Goal: Communication & Community: Answer question/provide support

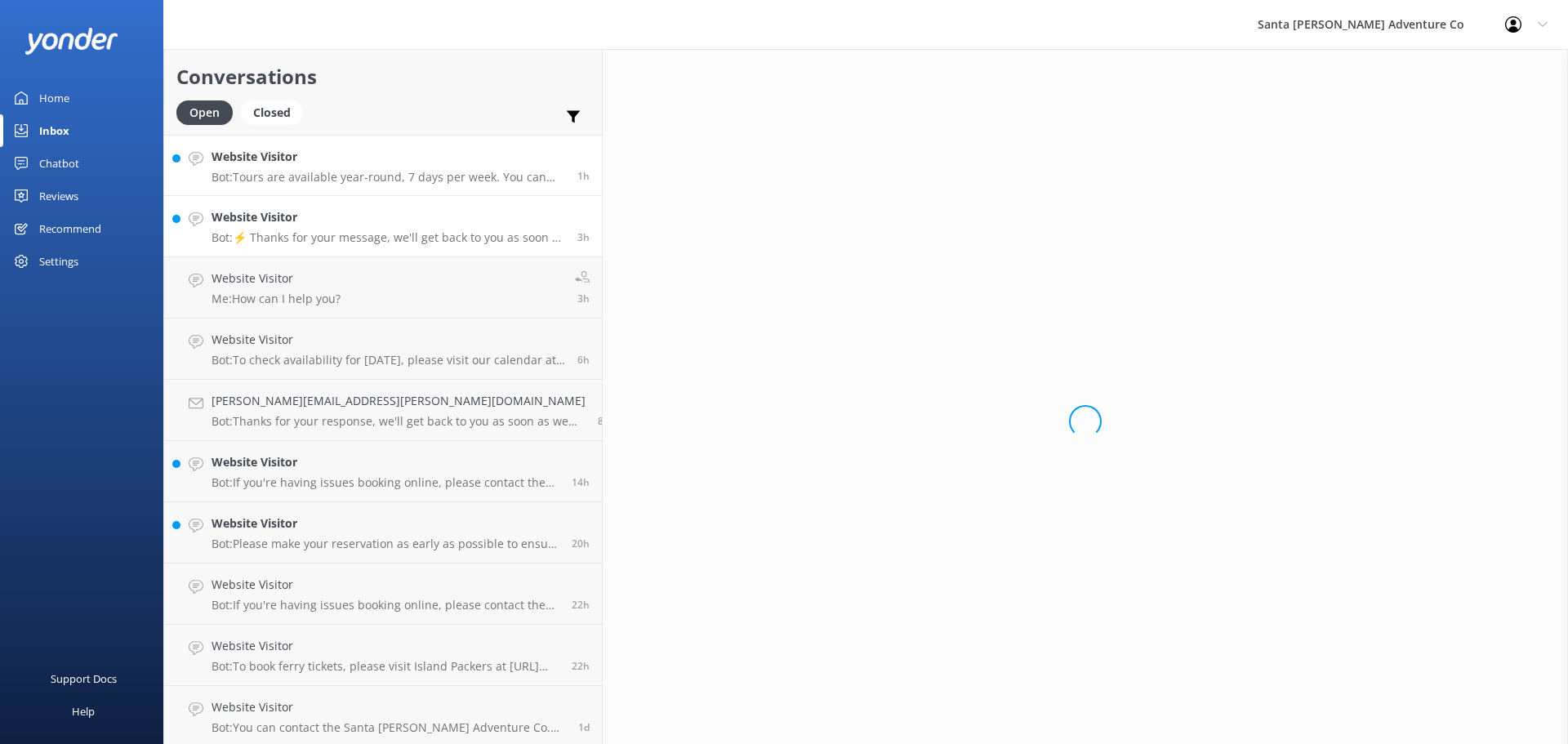
click at [282, 228] on div "Website Visitor Bot: ⚡ Thanks for your message, we'll get back to you as soon a…" at bounding box center [388, 226] width 354 height 36
